Goal: Information Seeking & Learning: Learn about a topic

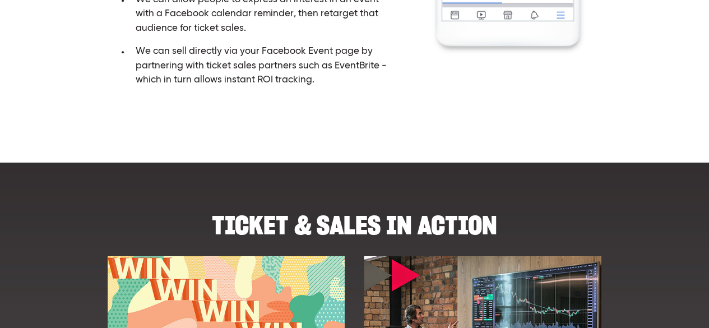
scroll to position [336, 0]
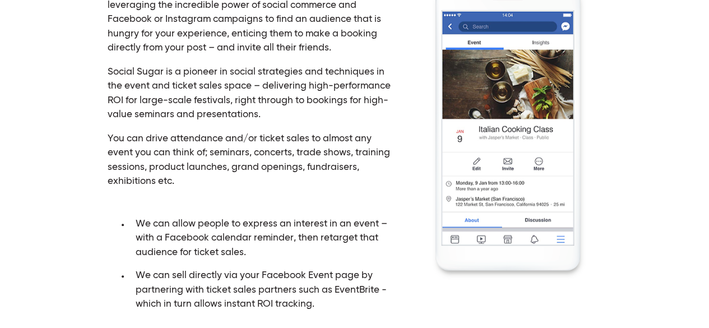
click at [504, 153] on img at bounding box center [508, 132] width 186 height 296
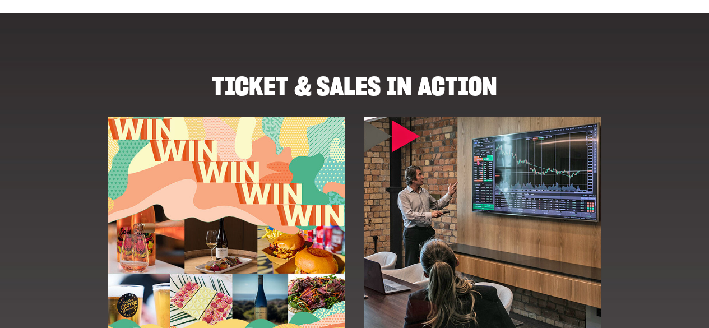
scroll to position [784, 0]
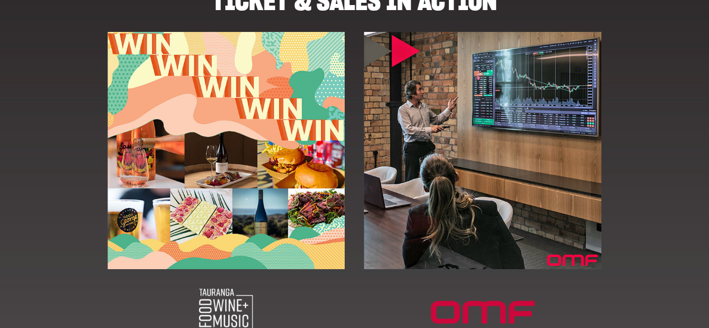
click at [518, 206] on img at bounding box center [482, 149] width 237 height 237
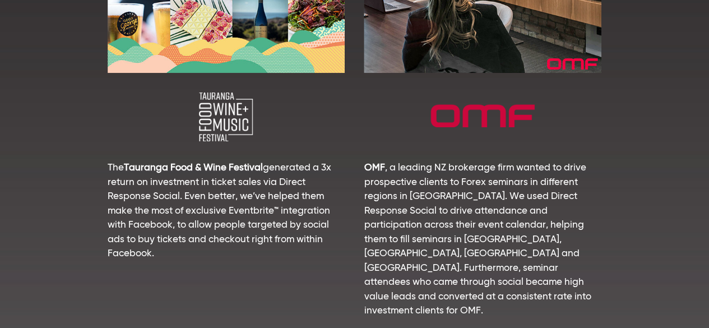
scroll to position [1120, 0]
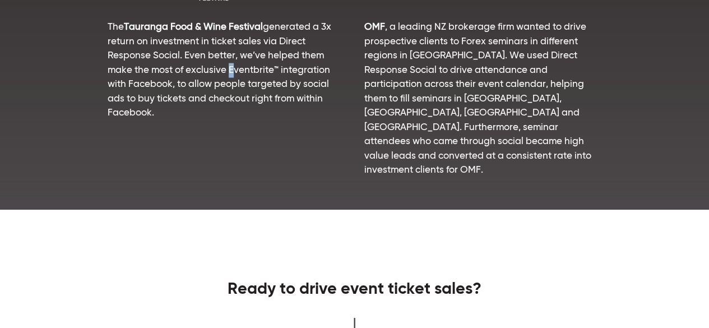
drag, startPoint x: 227, startPoint y: 69, endPoint x: 248, endPoint y: 95, distance: 33.1
click at [230, 72] on p "The Tauranga Food & Wine Festival generated a 3x return on investment in ticket…" at bounding box center [226, 70] width 237 height 100
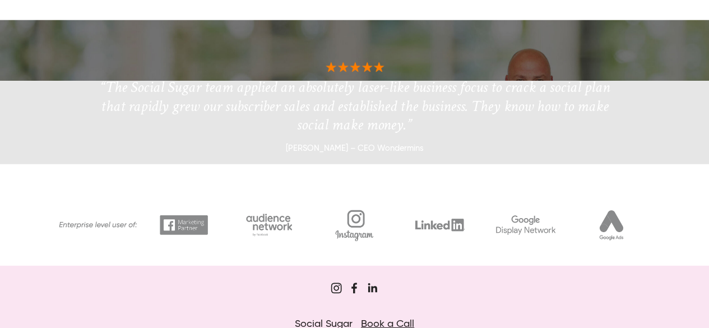
scroll to position [1624, 0]
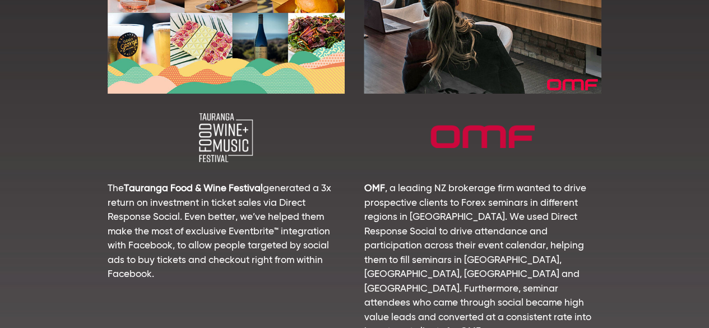
scroll to position [959, 0]
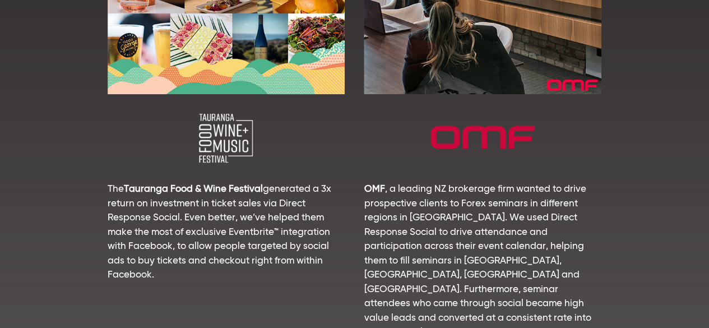
click at [412, 181] on p "OMF , a leading NZ brokerage firm wanted to drive prospective clients to Forex …" at bounding box center [482, 259] width 237 height 157
click at [464, 113] on img at bounding box center [482, 137] width 237 height 49
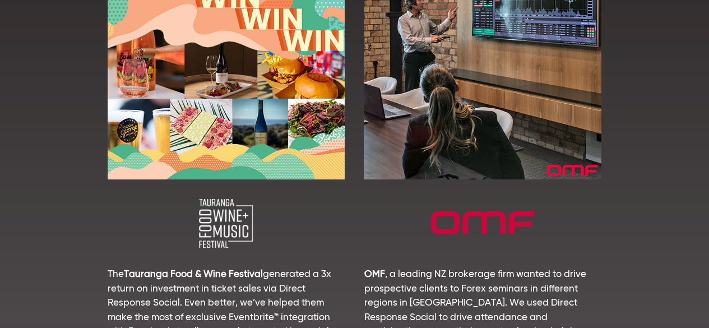
scroll to position [791, 0]
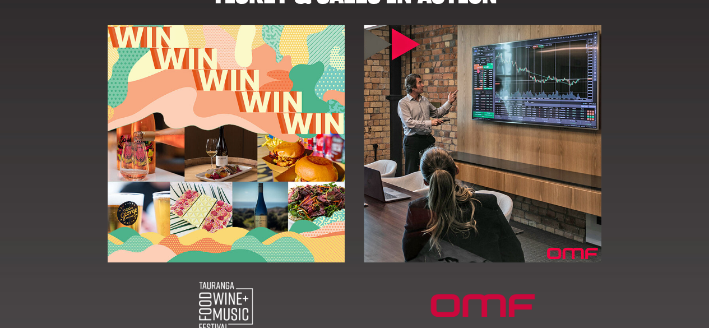
click at [480, 126] on img at bounding box center [482, 143] width 237 height 237
click at [479, 126] on img at bounding box center [482, 143] width 237 height 237
click at [393, 29] on img at bounding box center [482, 143] width 237 height 237
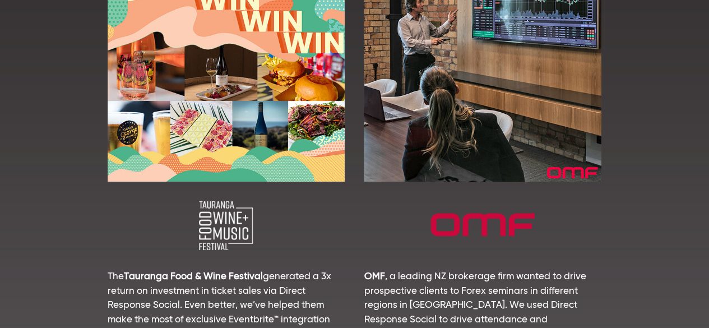
scroll to position [977, 0]
